Goal: Navigation & Orientation: Find specific page/section

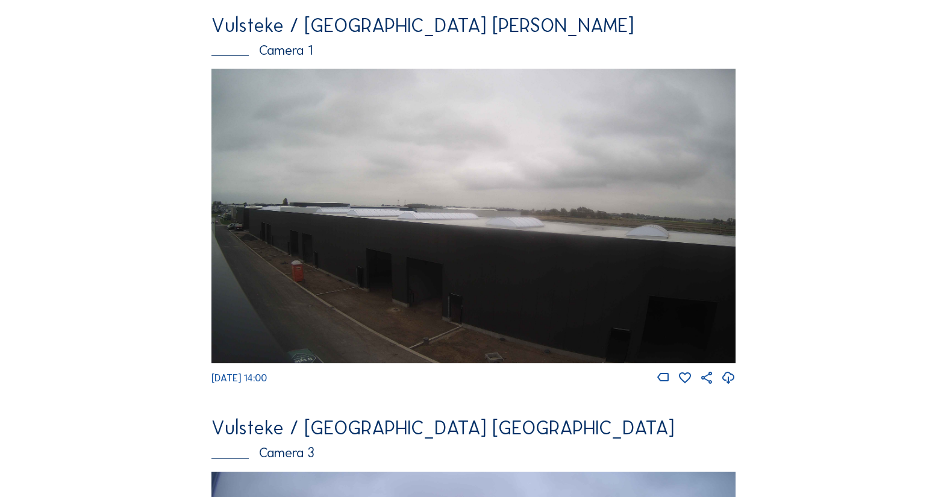
scroll to position [331, 0]
click at [813, 268] on div "Feed Fotoshow Kaart Zoeken Volledig [PERSON_NAME] Vulsteke / [GEOGRAPHIC_DATA] …" at bounding box center [474, 494] width 710 height 1515
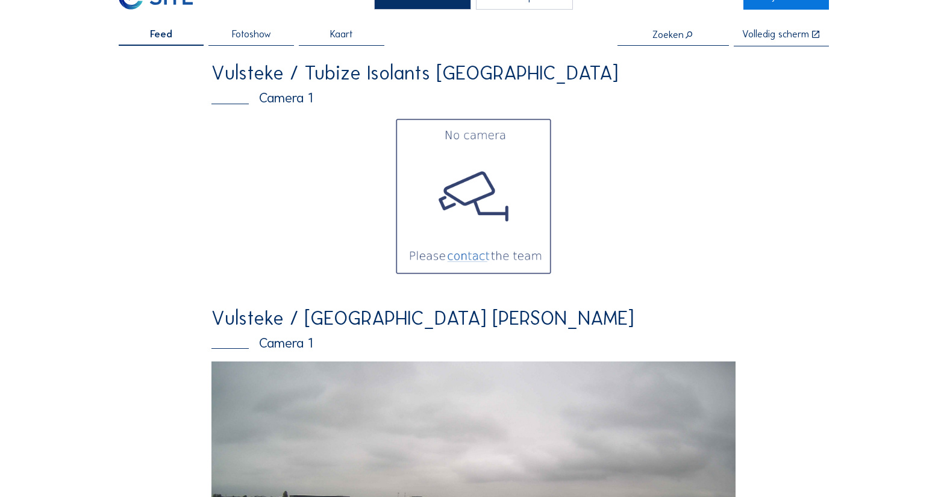
scroll to position [0, 0]
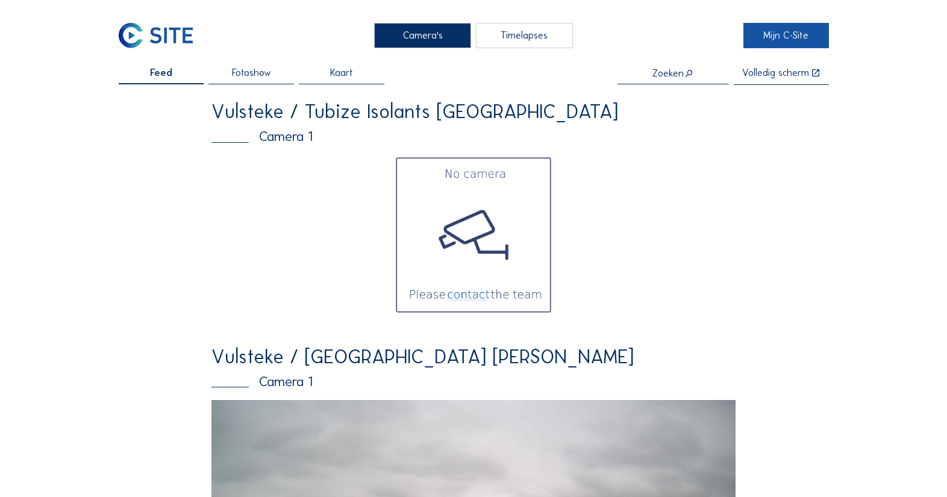
click at [760, 35] on link "Mijn C-Site" at bounding box center [786, 35] width 85 height 25
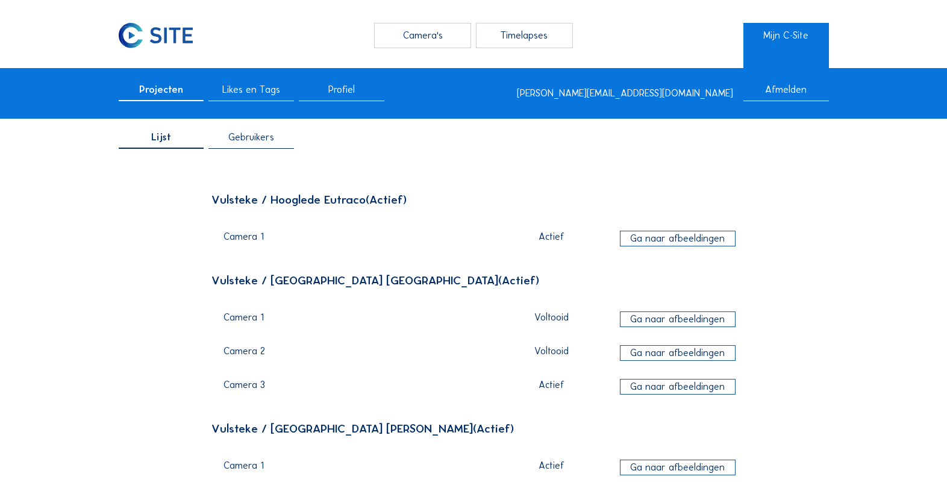
click at [208, 149] on div "Lijst Gebruikers" at bounding box center [473, 140] width 947 height 37
click at [242, 148] on div "Gebruikers" at bounding box center [250, 141] width 85 height 16
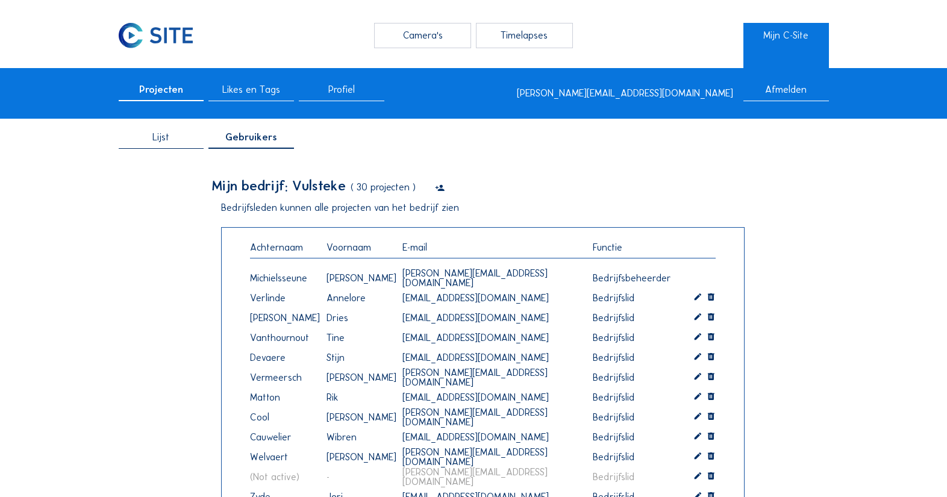
click at [165, 142] on span "Lijst" at bounding box center [160, 138] width 17 height 10
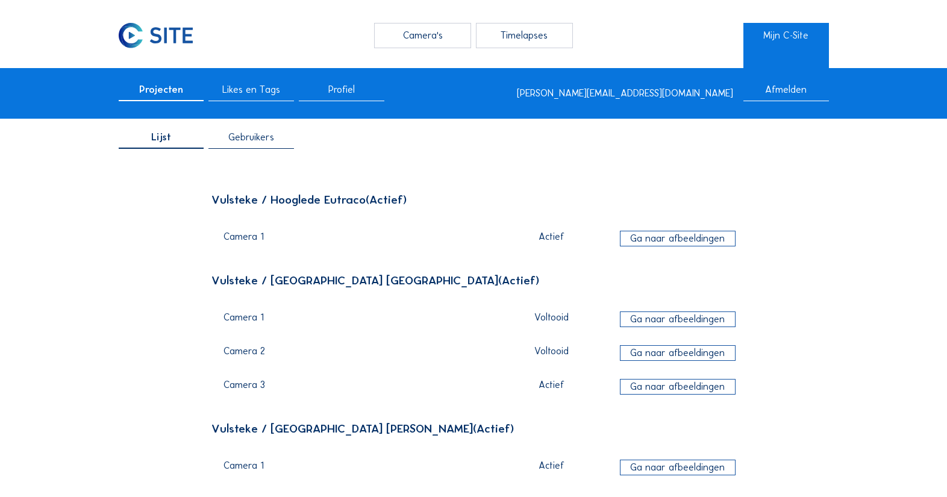
click at [432, 40] on div "Camera's" at bounding box center [422, 35] width 96 height 25
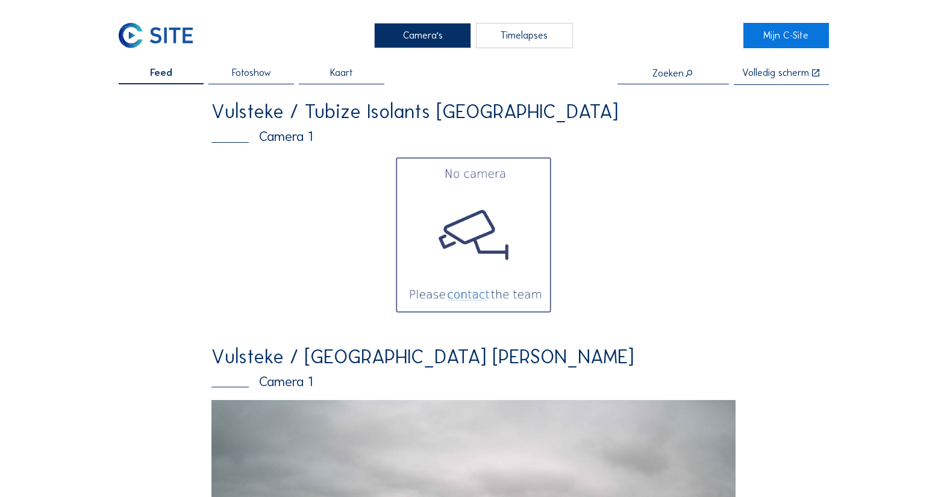
scroll to position [80, 0]
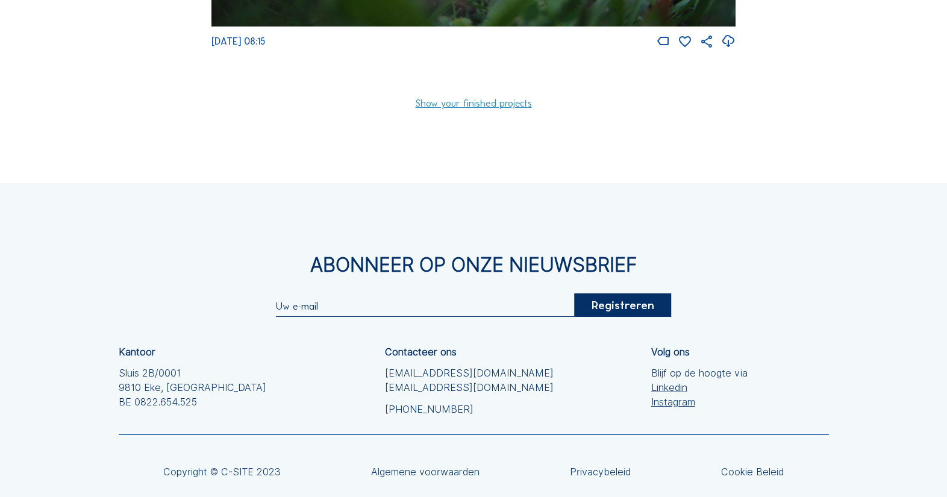
scroll to position [1475, 0]
click at [475, 108] on link "Show your finished projects" at bounding box center [474, 103] width 116 height 10
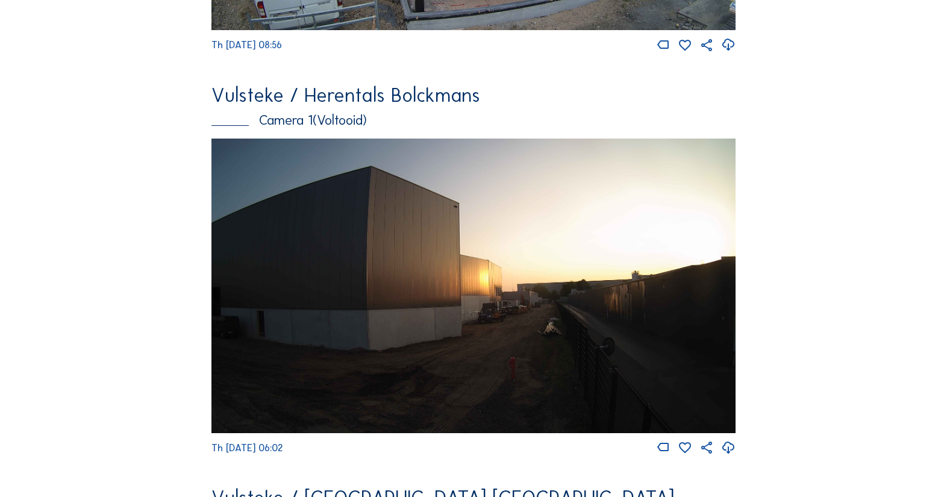
scroll to position [1949, 0]
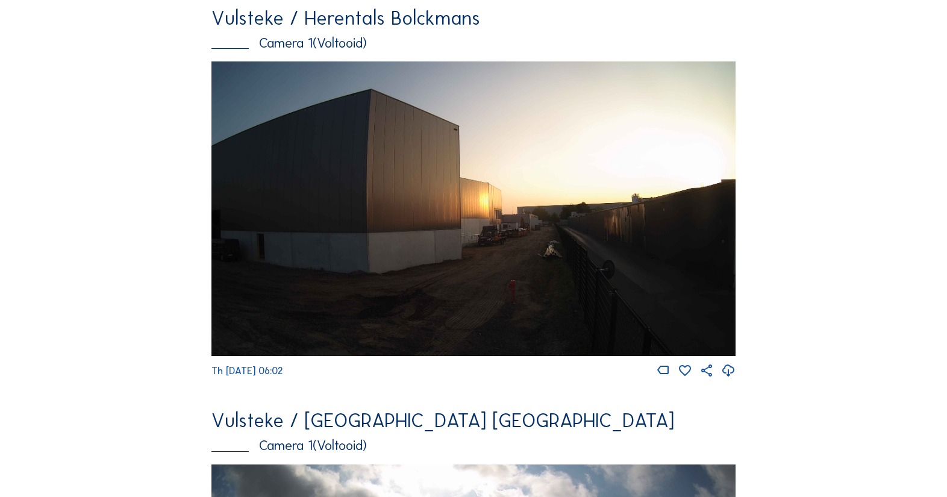
scroll to position [2026, 0]
